Goal: Check status: Check status

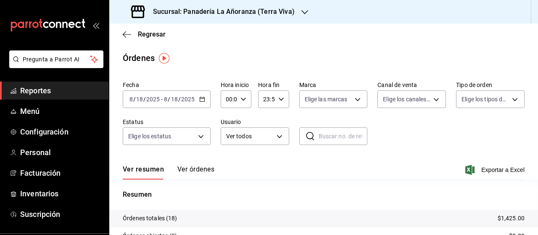
click at [30, 89] on span "Reportes" at bounding box center [61, 90] width 82 height 11
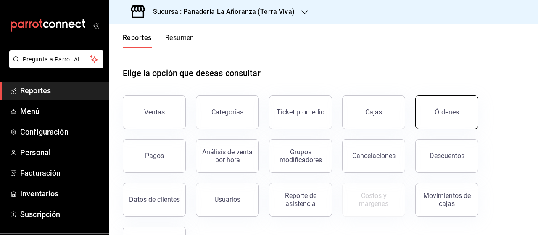
click at [446, 105] on button "Órdenes" at bounding box center [446, 112] width 63 height 34
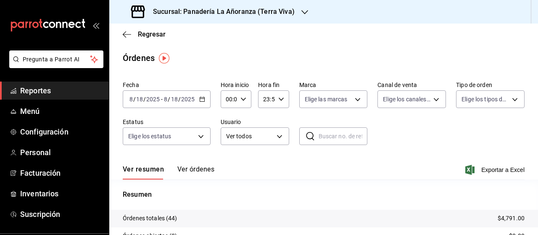
click at [31, 90] on span "Reportes" at bounding box center [61, 90] width 82 height 11
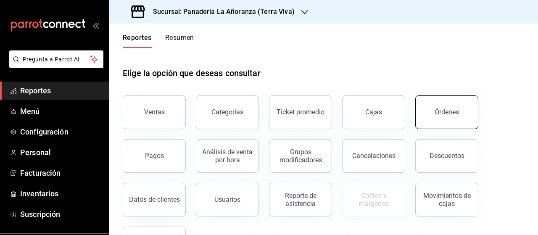
click at [446, 115] on div "Órdenes" at bounding box center [447, 112] width 24 height 8
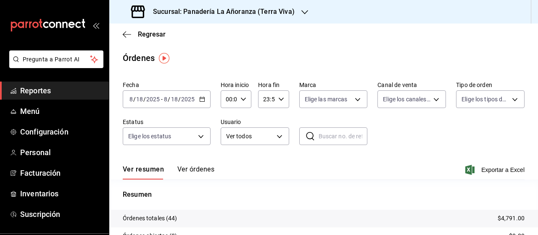
click at [301, 9] on icon "button" at bounding box center [304, 12] width 7 height 7
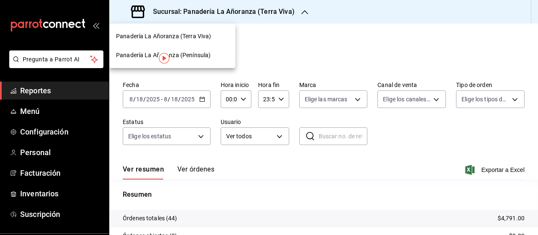
click at [176, 54] on span "Panadería La Añoranza (Península)" at bounding box center [163, 55] width 95 height 9
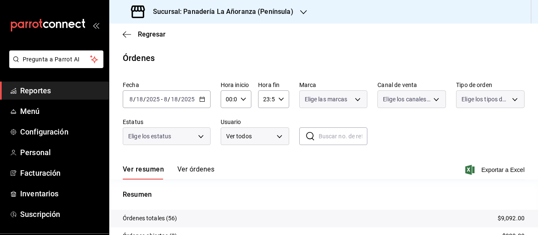
scroll to position [42, 0]
